Goal: Check status

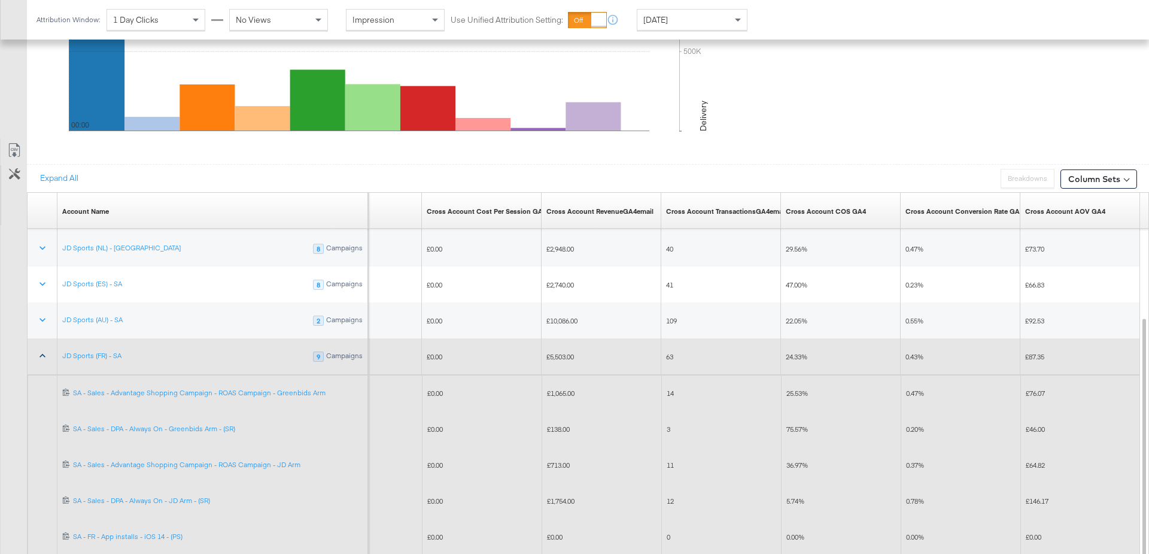
click at [42, 354] on icon at bounding box center [43, 356] width 12 height 12
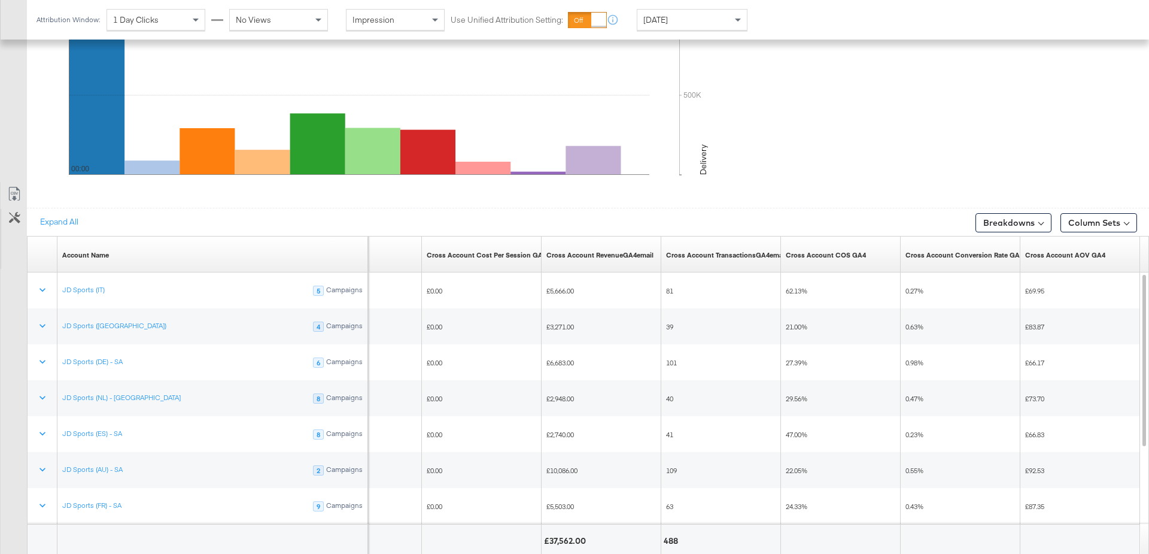
scroll to position [634, 0]
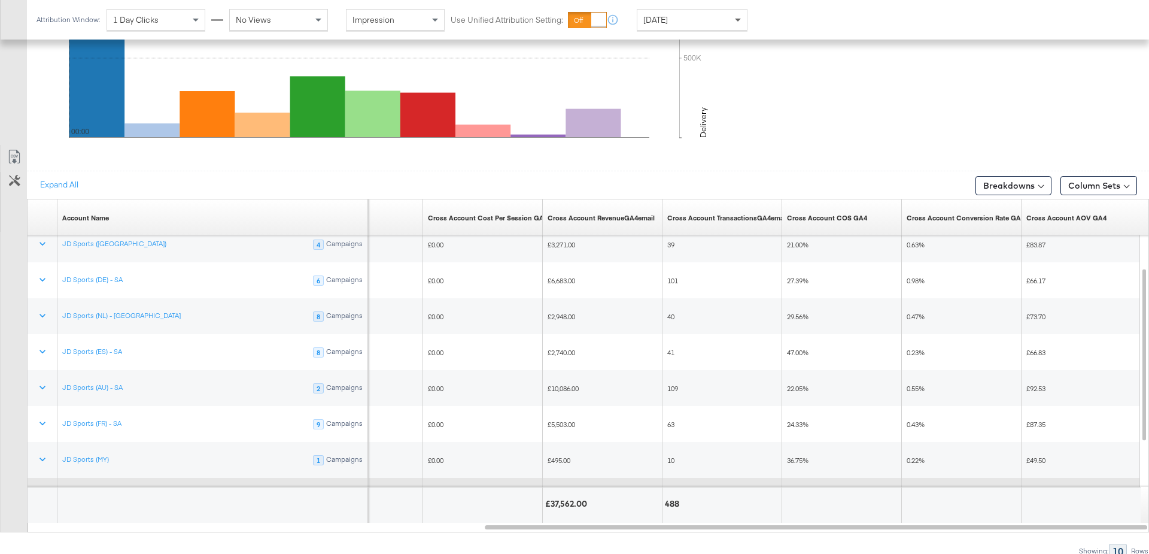
click at [732, 17] on span at bounding box center [739, 20] width 15 height 20
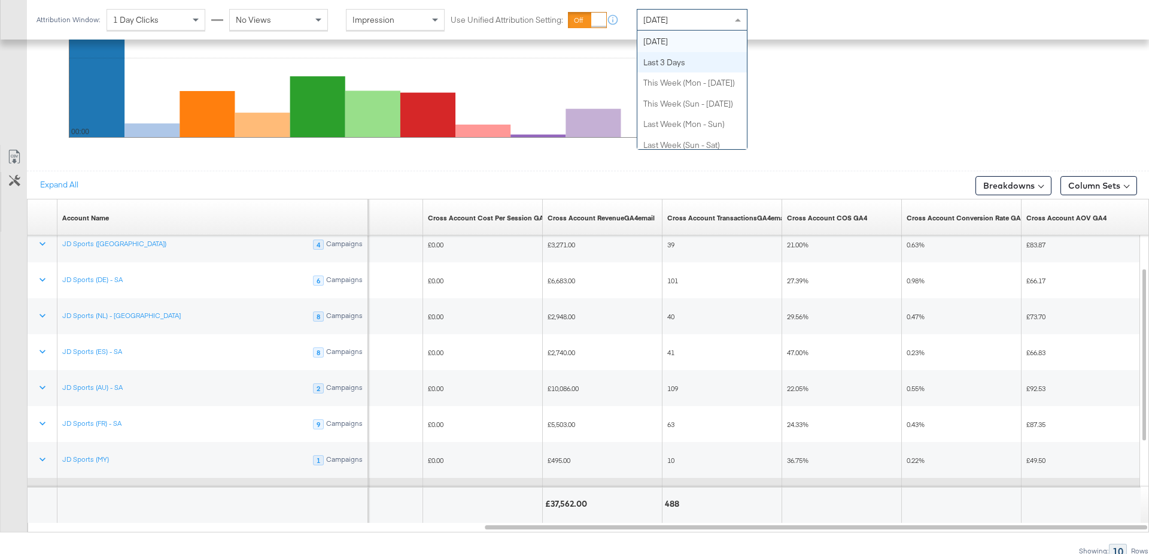
scroll to position [455, 0]
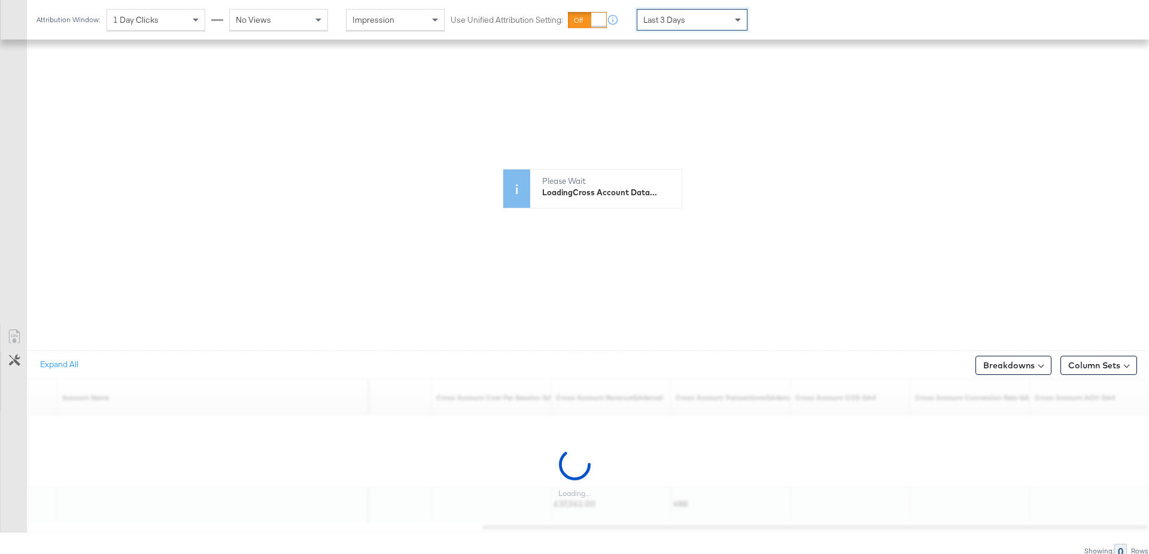
click at [732, 20] on span at bounding box center [739, 20] width 15 height 20
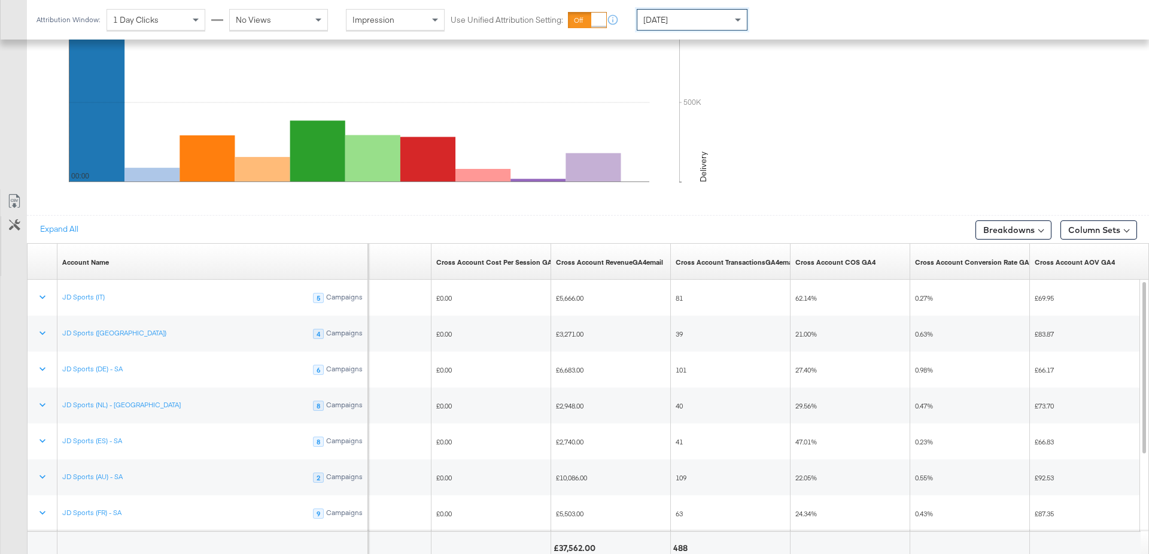
scroll to position [634, 0]
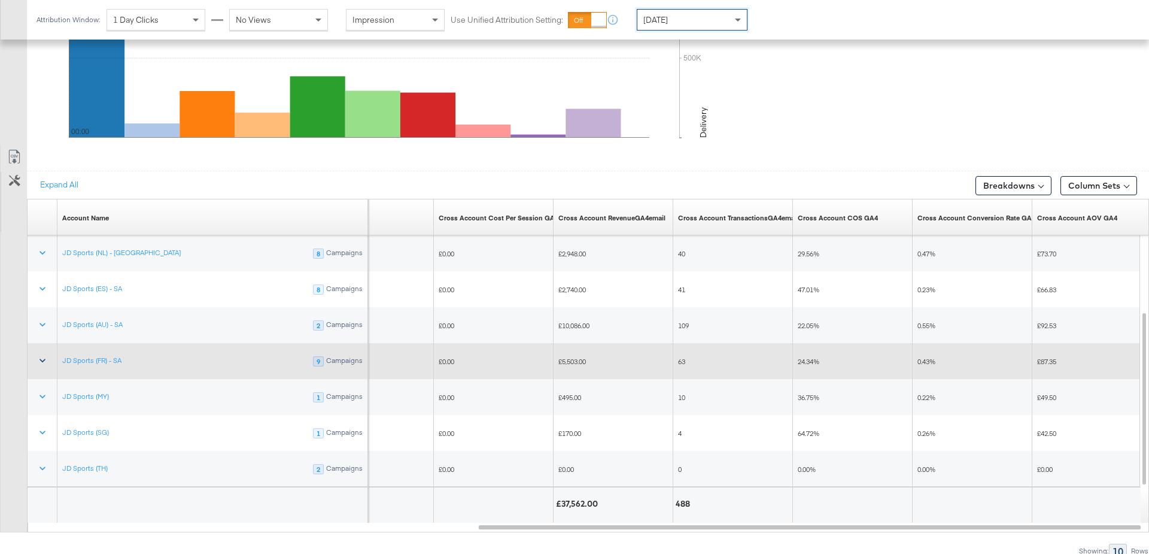
click at [46, 357] on icon at bounding box center [43, 360] width 12 height 12
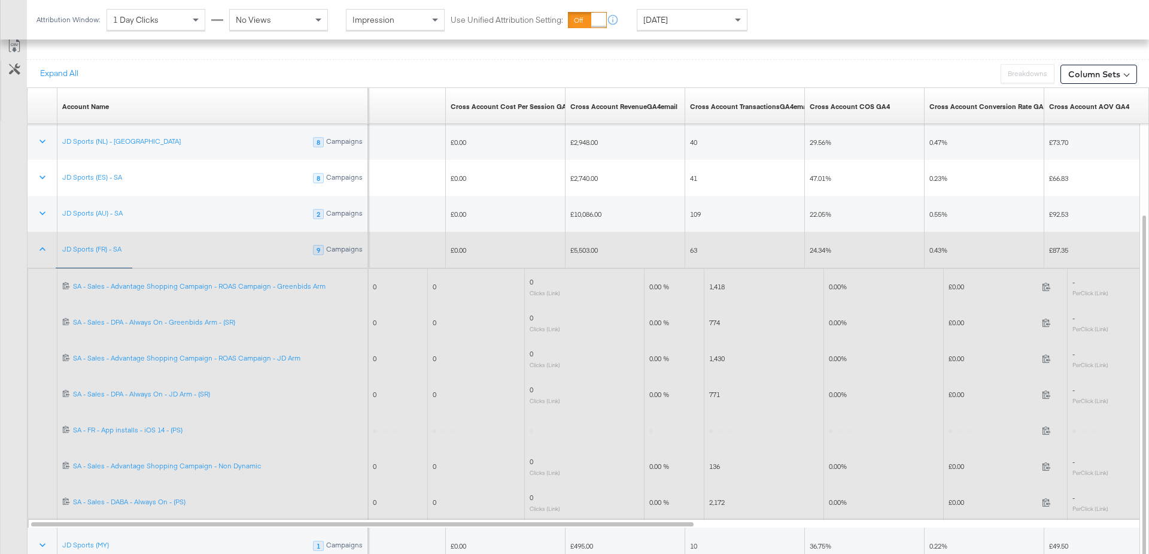
scroll to position [760, 0]
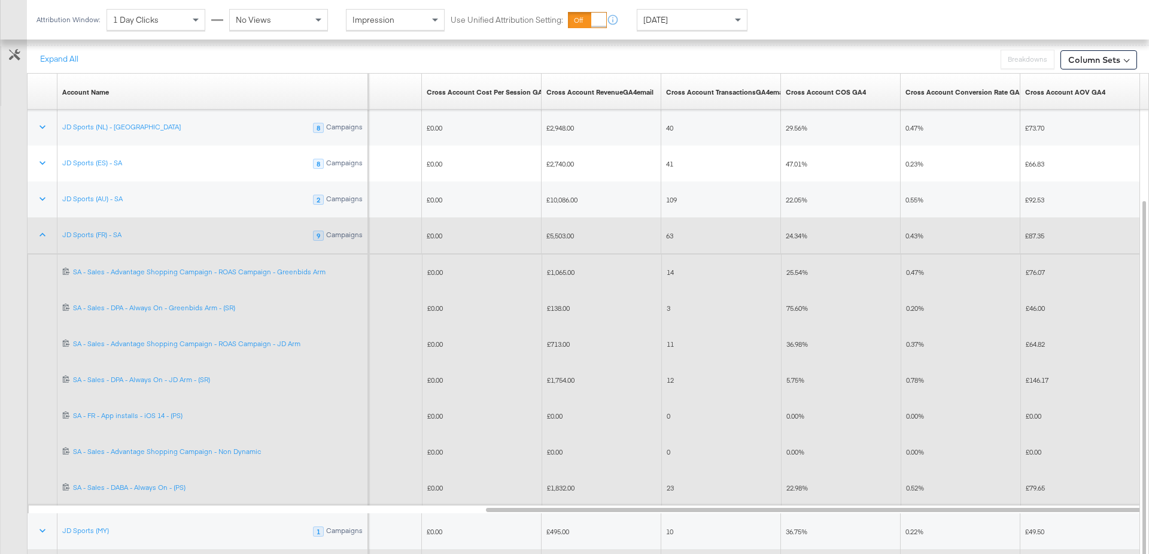
click at [561, 378] on span "£1,754.00" at bounding box center [561, 379] width 28 height 9
click at [790, 378] on span "5.75%" at bounding box center [795, 379] width 18 height 9
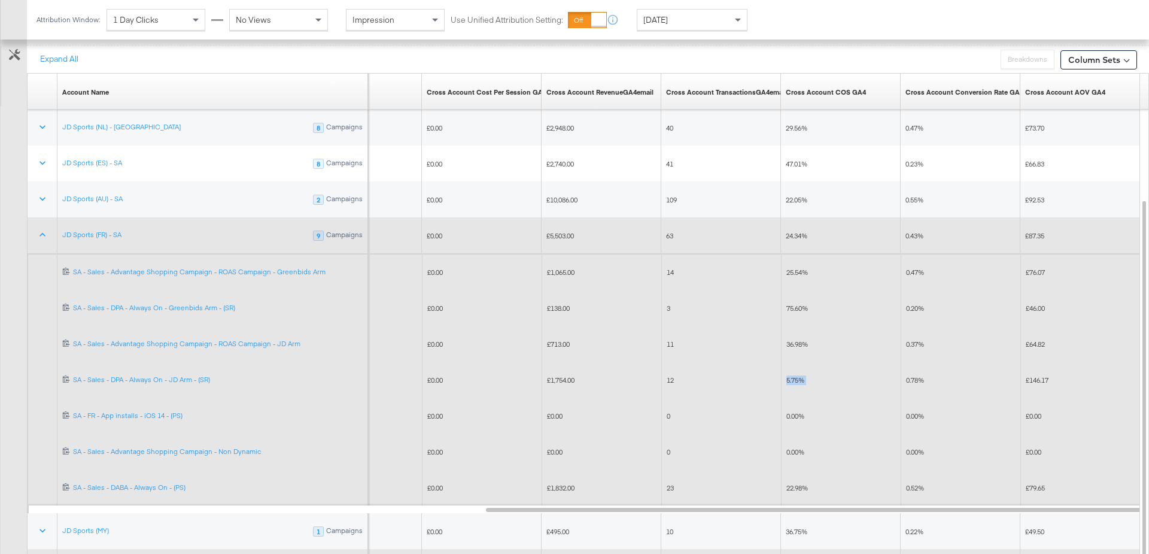
click at [790, 378] on span "5.75%" at bounding box center [795, 379] width 18 height 9
click at [558, 340] on span "£713.00" at bounding box center [558, 343] width 23 height 9
